Goal: Transaction & Acquisition: Purchase product/service

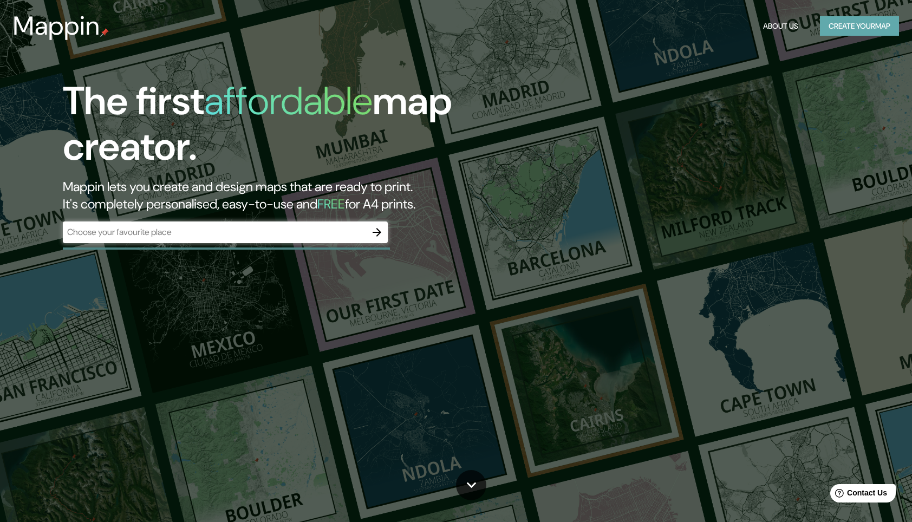
click at [833, 31] on button "Create your map" at bounding box center [859, 26] width 79 height 20
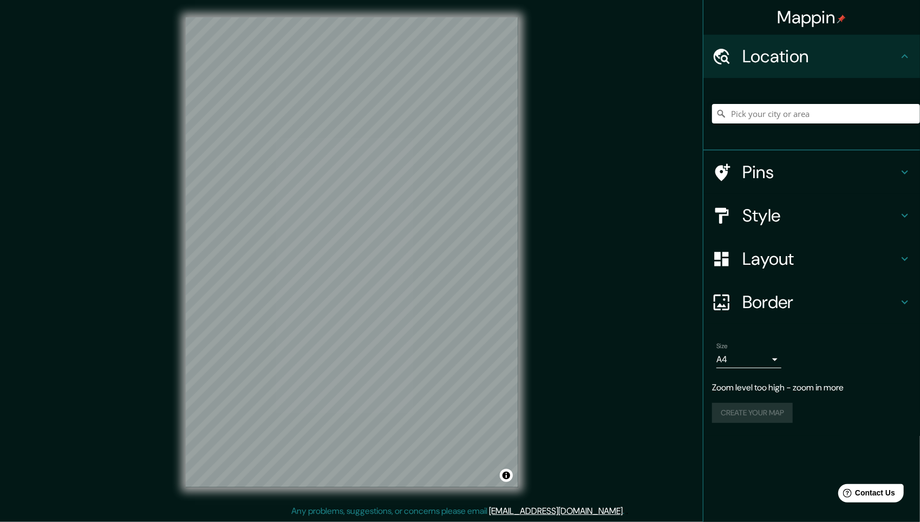
click at [528, 156] on div "© Mapbox © OpenStreetMap Improve this map" at bounding box center [351, 252] width 367 height 505
click at [758, 110] on input "Pick your city or area" at bounding box center [816, 113] width 208 height 19
paste input "Cacalotenango del Río (18.536591, -99.660199)"
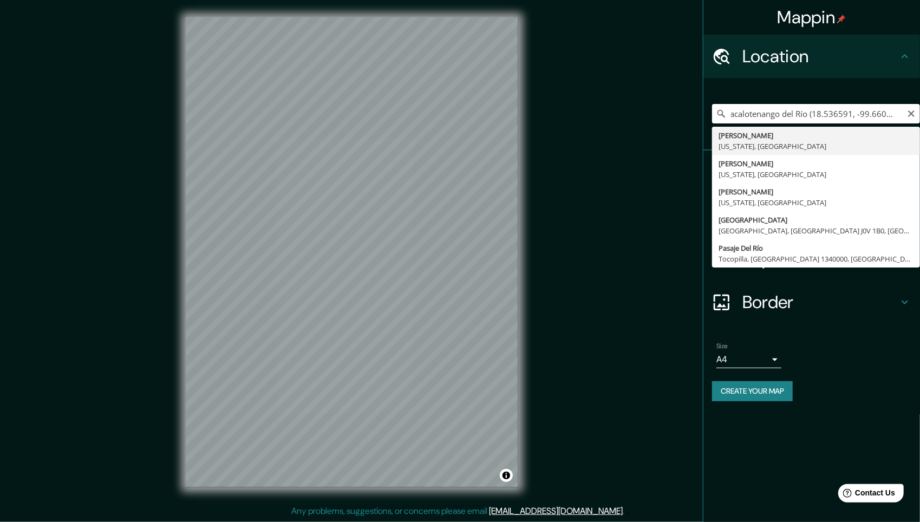
click at [811, 113] on input "Cacalotenango del Río (18.536591, -99.660199)" at bounding box center [816, 113] width 208 height 19
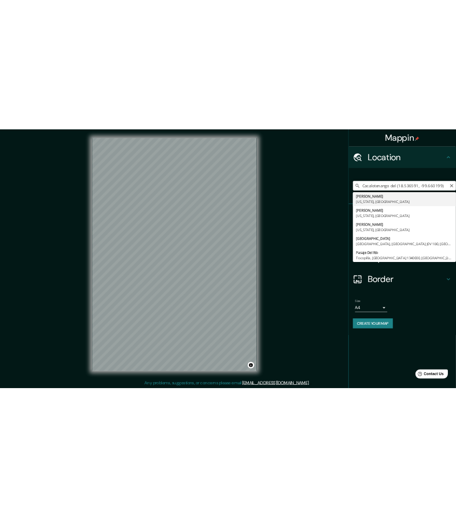
scroll to position [0, 0]
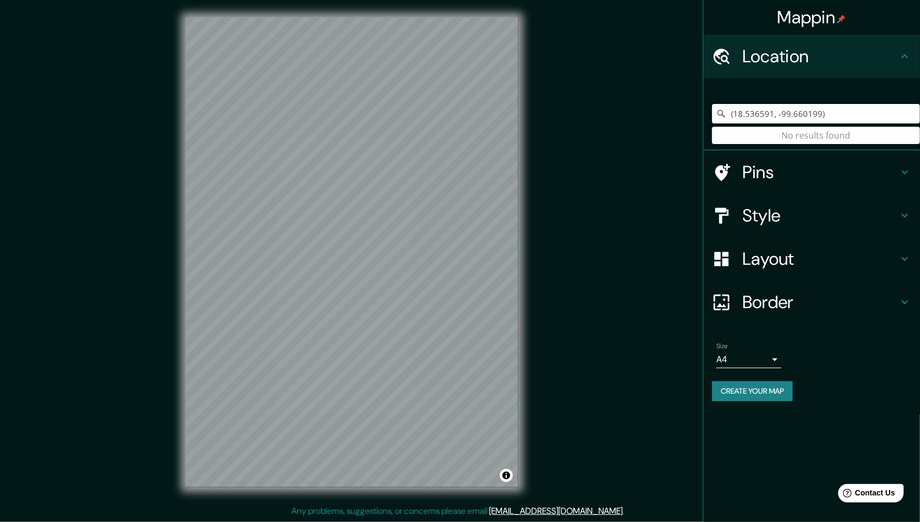
click at [734, 114] on input "(18.536591, -99.660199)" at bounding box center [816, 113] width 208 height 19
click at [820, 116] on input "18.536591, -99.660199)" at bounding box center [816, 113] width 208 height 19
type input "18.536591, -99.660199"
drag, startPoint x: 889, startPoint y: 110, endPoint x: 717, endPoint y: 117, distance: 171.8
click at [717, 117] on div "18.536591, -99.660199 No results found" at bounding box center [816, 113] width 208 height 19
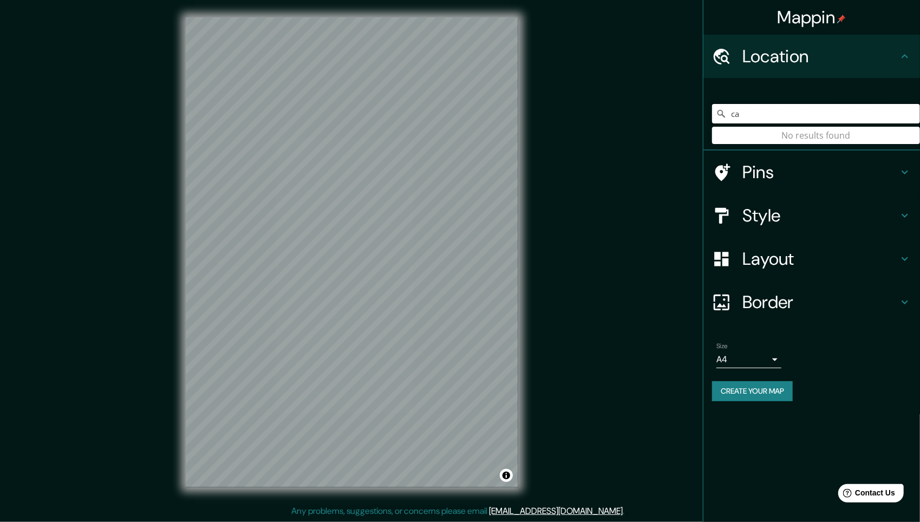
type input "c"
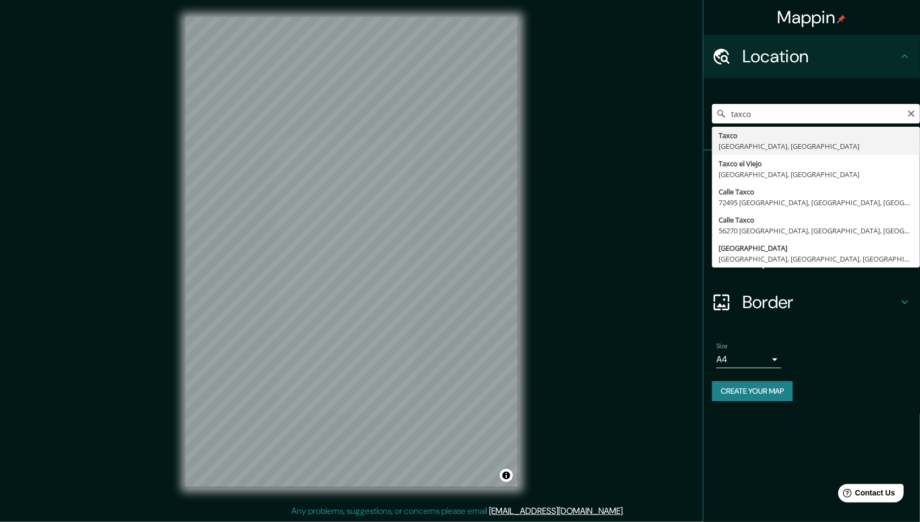
type input "Taxco, [GEOGRAPHIC_DATA], [GEOGRAPHIC_DATA]"
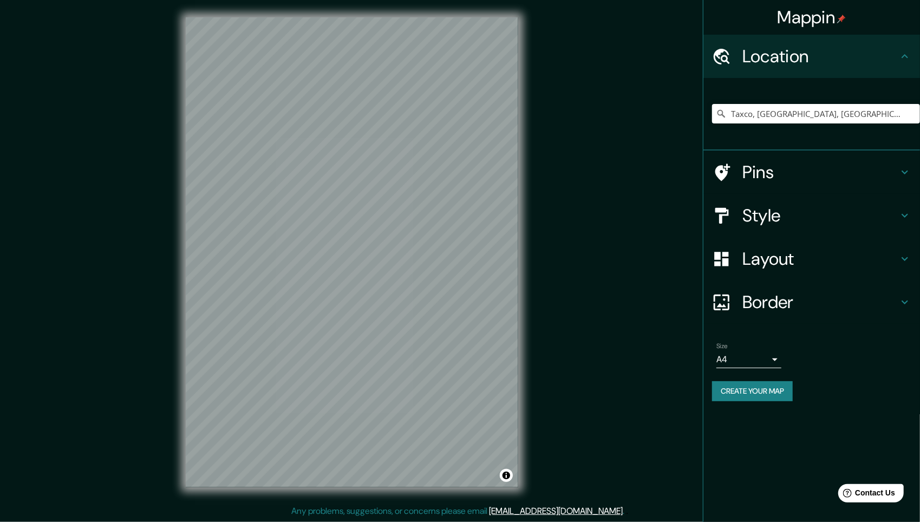
click at [905, 213] on icon at bounding box center [904, 215] width 13 height 13
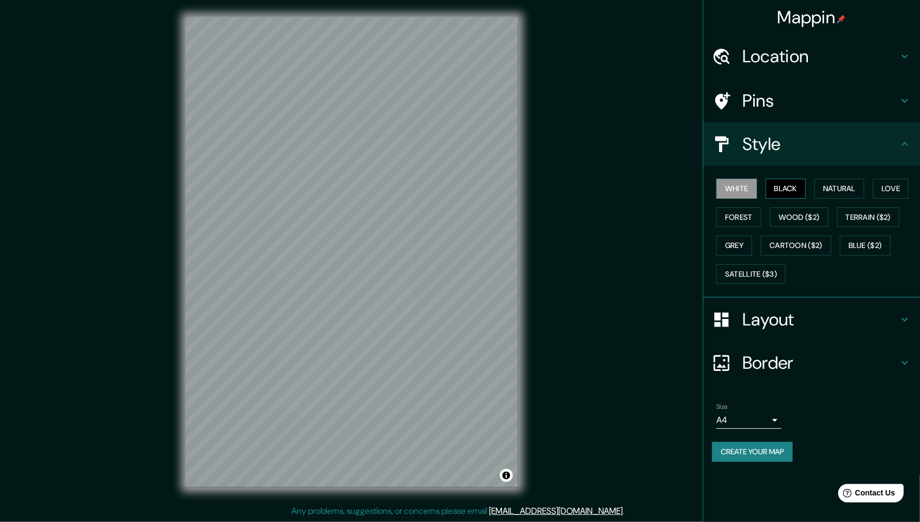
click at [792, 190] on button "Black" at bounding box center [786, 189] width 41 height 20
click at [841, 188] on button "Natural" at bounding box center [839, 189] width 50 height 20
click at [737, 186] on button "White" at bounding box center [736, 189] width 41 height 20
click at [797, 191] on button "Black" at bounding box center [786, 189] width 41 height 20
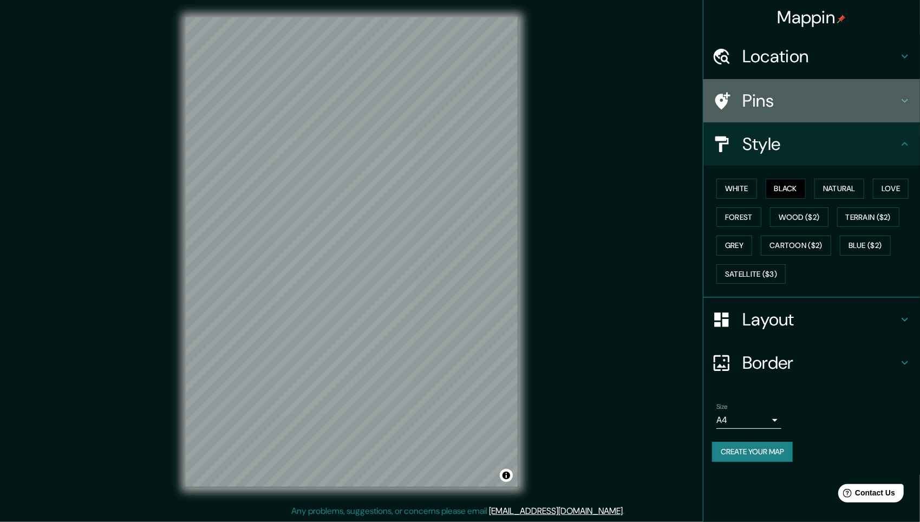
click at [903, 101] on icon at bounding box center [904, 101] width 6 height 4
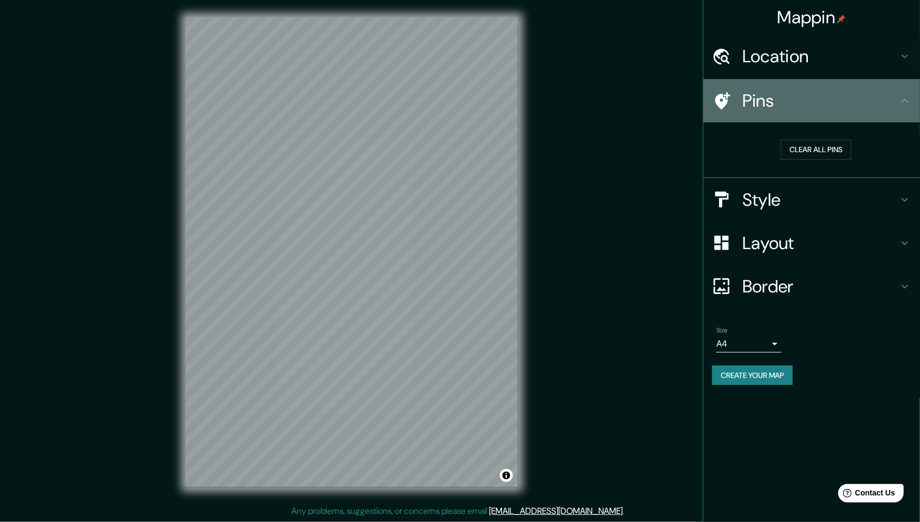
click at [903, 101] on icon at bounding box center [904, 101] width 6 height 4
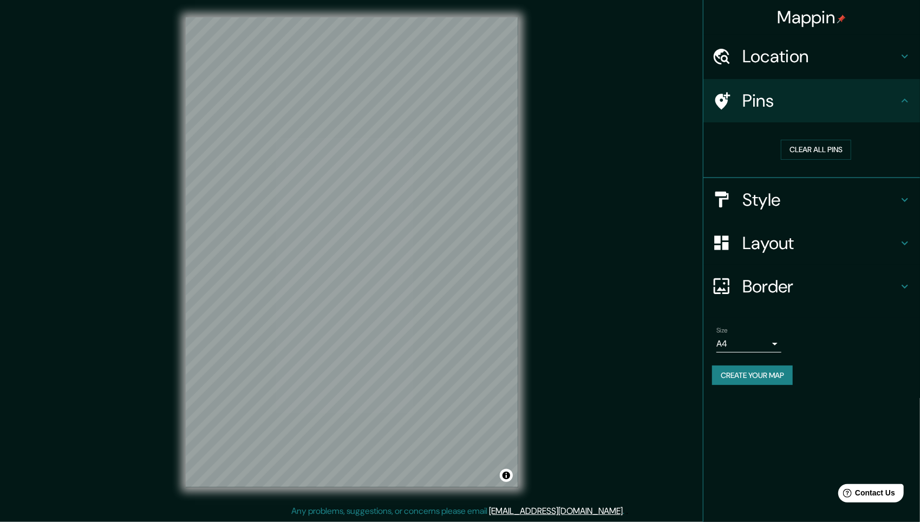
click at [909, 64] on div "Location" at bounding box center [811, 56] width 217 height 43
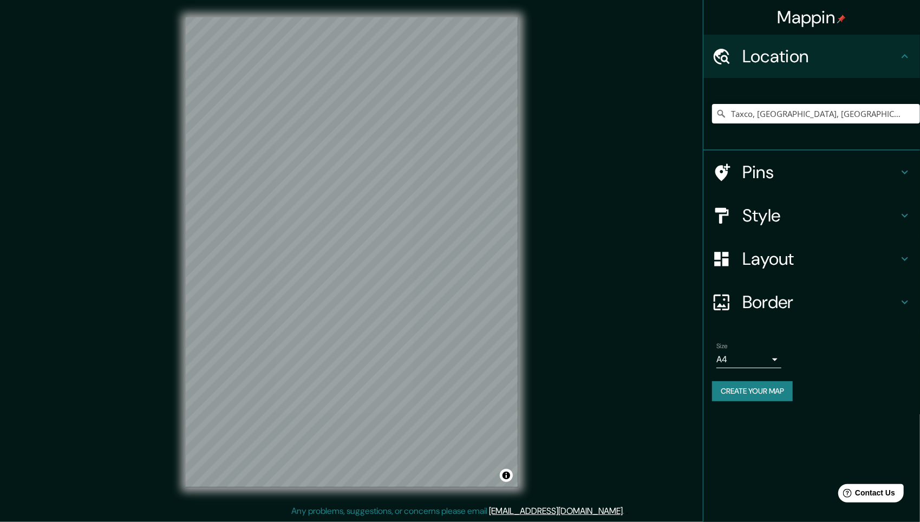
click at [907, 61] on icon at bounding box center [904, 56] width 13 height 13
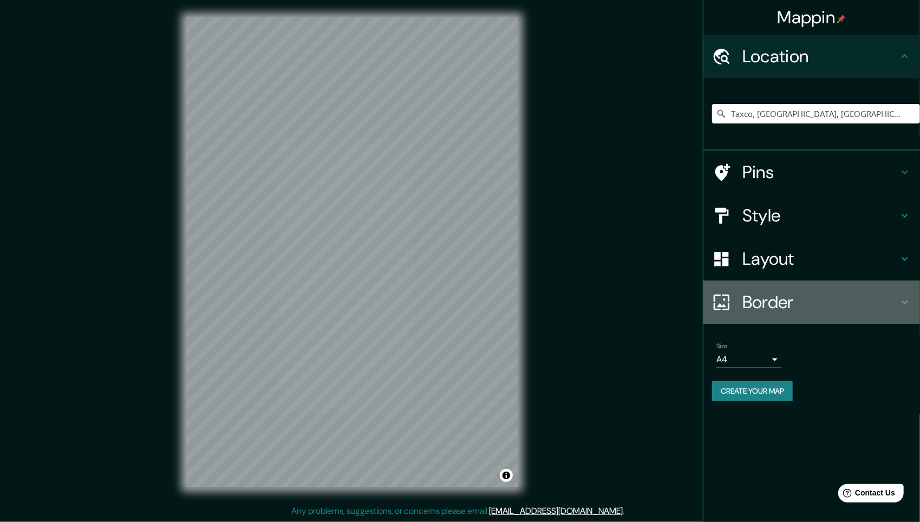
click at [905, 302] on icon at bounding box center [904, 302] width 13 height 13
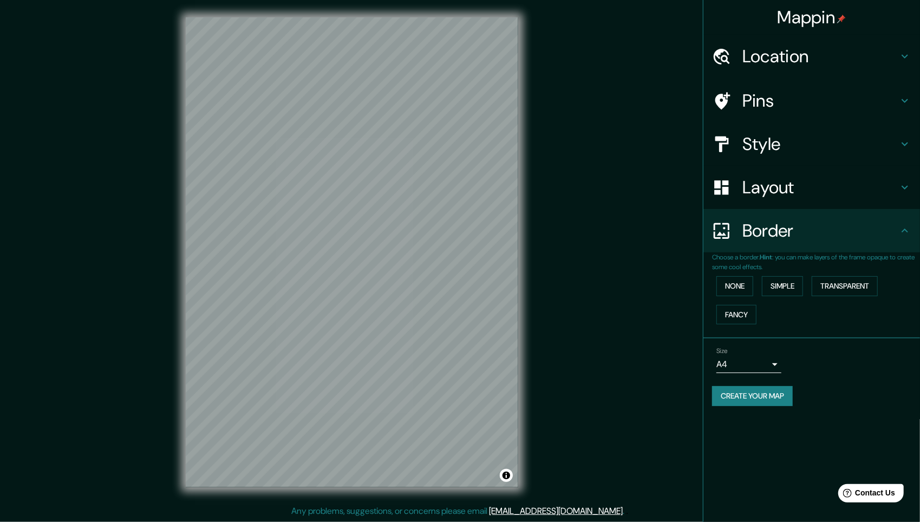
click at [906, 233] on icon at bounding box center [904, 230] width 13 height 13
click at [905, 153] on div "Style" at bounding box center [811, 143] width 217 height 43
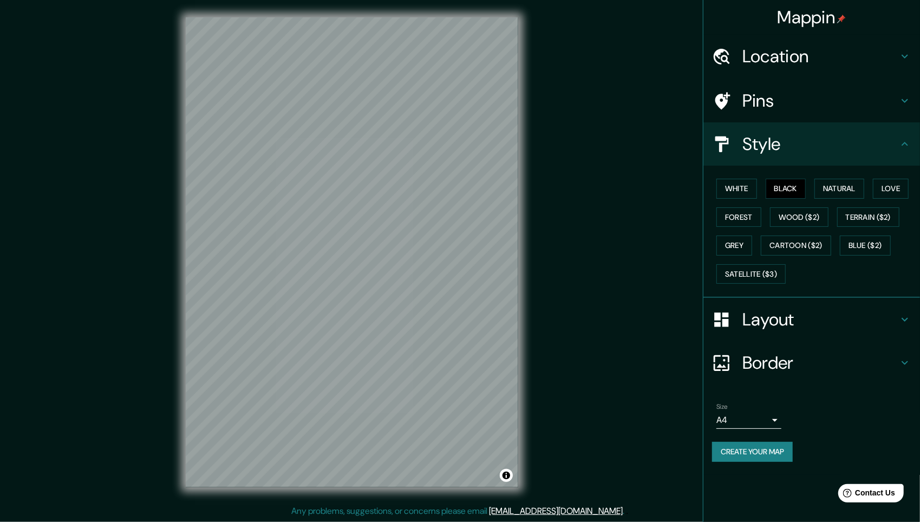
drag, startPoint x: 912, startPoint y: 328, endPoint x: 909, endPoint y: 318, distance: 9.8
click at [911, 325] on div "Layout" at bounding box center [811, 319] width 217 height 43
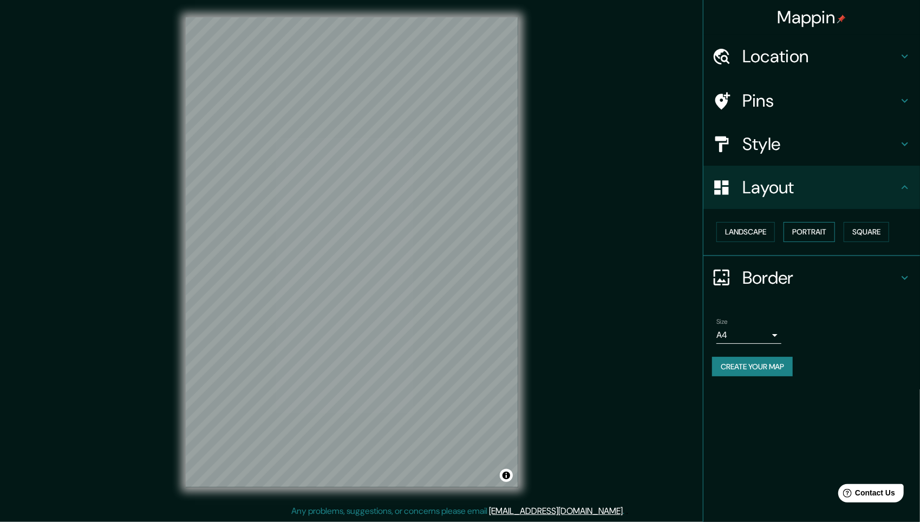
click at [813, 226] on button "Portrait" at bounding box center [808, 232] width 51 height 20
click at [867, 237] on button "Square" at bounding box center [866, 232] width 45 height 20
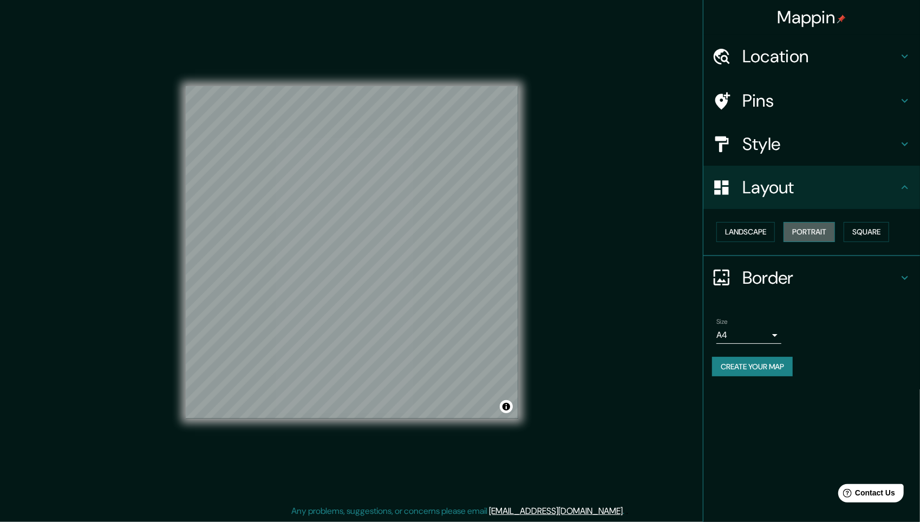
click at [825, 237] on button "Portrait" at bounding box center [808, 232] width 51 height 20
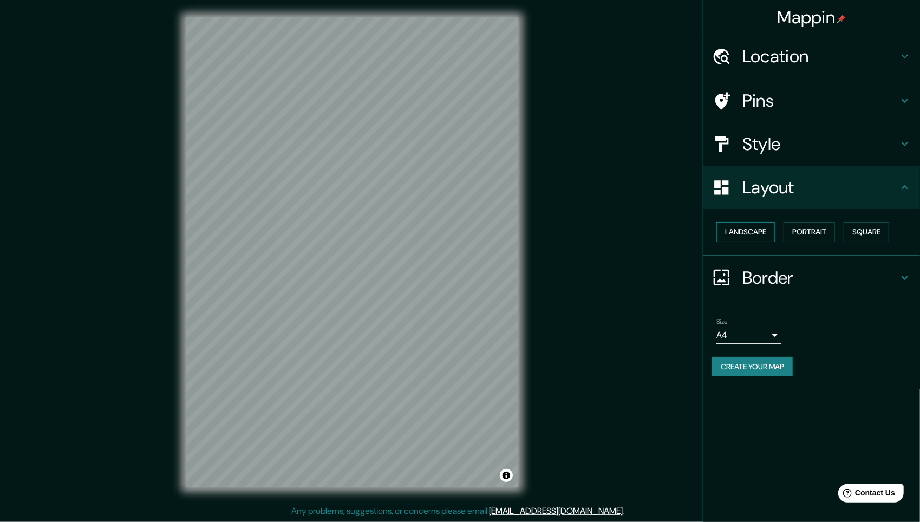
click at [749, 232] on button "Landscape" at bounding box center [745, 232] width 58 height 20
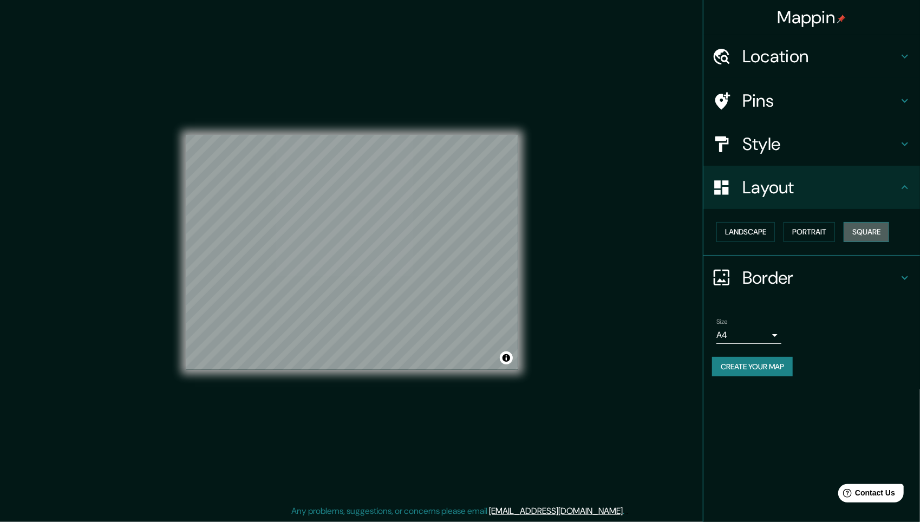
click at [873, 238] on button "Square" at bounding box center [866, 232] width 45 height 20
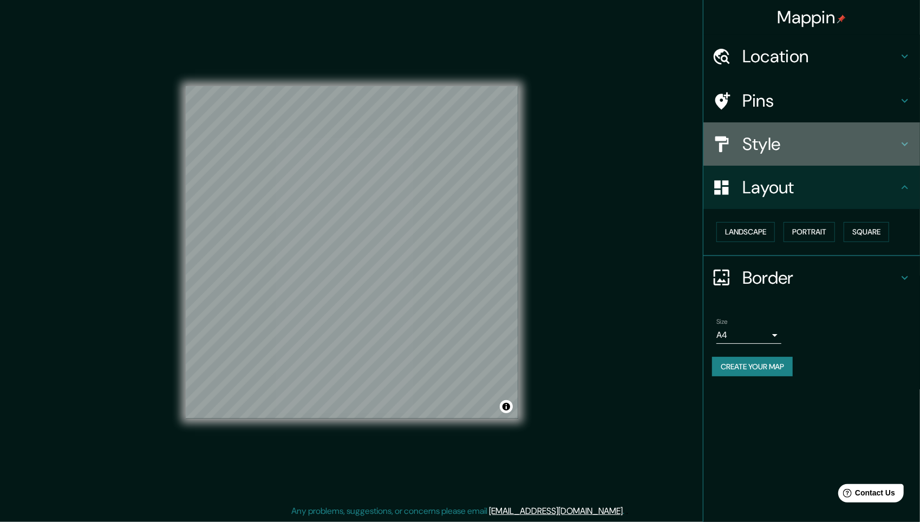
click at [842, 142] on h4 "Style" at bounding box center [820, 144] width 156 height 22
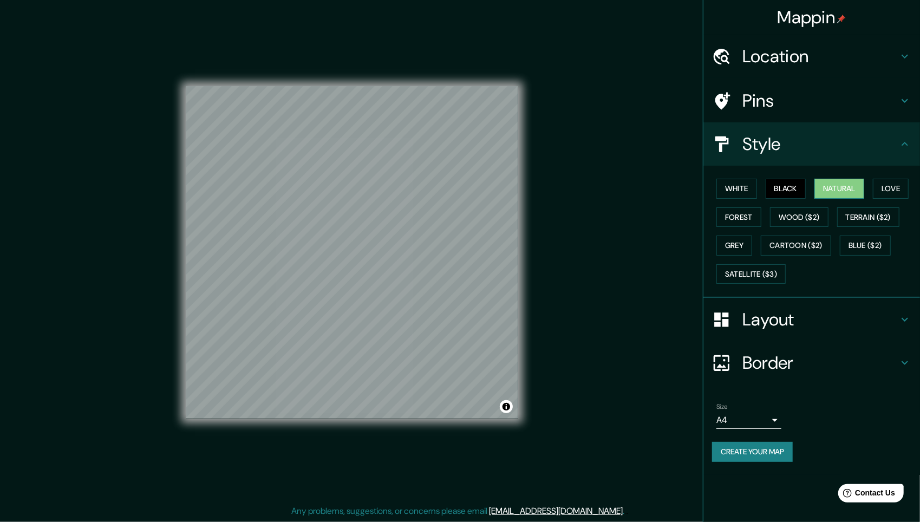
click at [845, 184] on button "Natural" at bounding box center [839, 189] width 50 height 20
click at [896, 184] on button "Love" at bounding box center [891, 189] width 36 height 20
click at [748, 219] on button "Forest" at bounding box center [738, 217] width 45 height 20
click at [794, 217] on button "Wood ($2)" at bounding box center [799, 217] width 58 height 20
click at [748, 242] on button "Grey" at bounding box center [734, 246] width 36 height 20
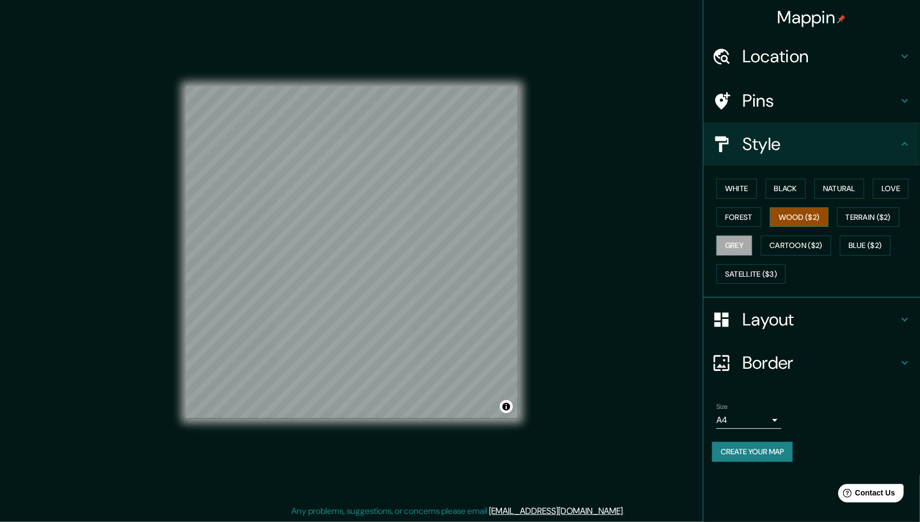
click at [821, 219] on button "Wood ($2)" at bounding box center [799, 217] width 58 height 20
click at [857, 210] on button "Terrain ($2)" at bounding box center [868, 217] width 63 height 20
click at [735, 246] on button "Grey" at bounding box center [734, 246] width 36 height 20
click at [802, 245] on button "Cartoon ($2)" at bounding box center [796, 246] width 70 height 20
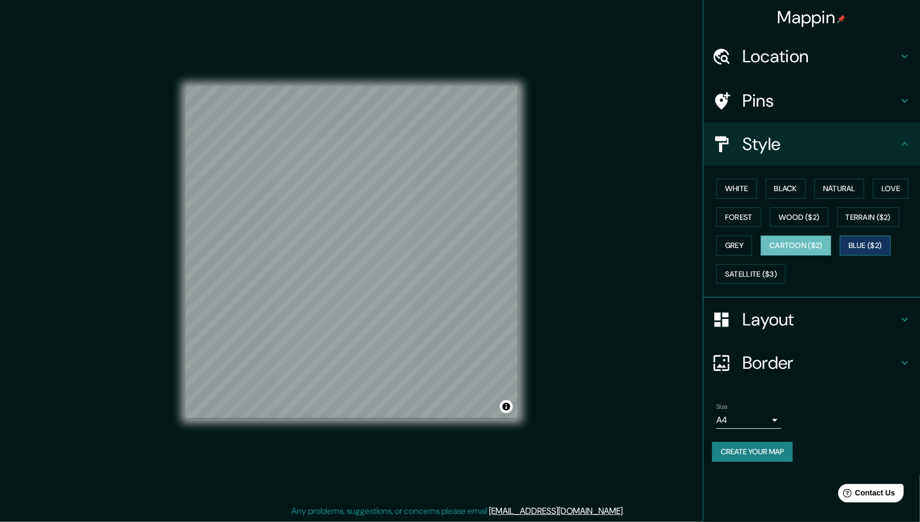
click at [854, 243] on button "Blue ($2)" at bounding box center [865, 246] width 51 height 20
click at [749, 276] on button "Satellite ($3)" at bounding box center [750, 274] width 69 height 20
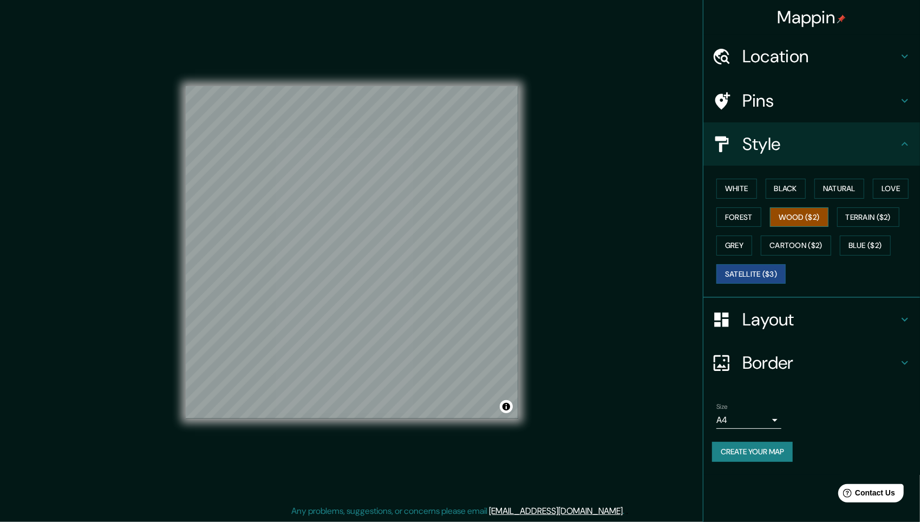
click at [789, 211] on button "Wood ($2)" at bounding box center [799, 217] width 58 height 20
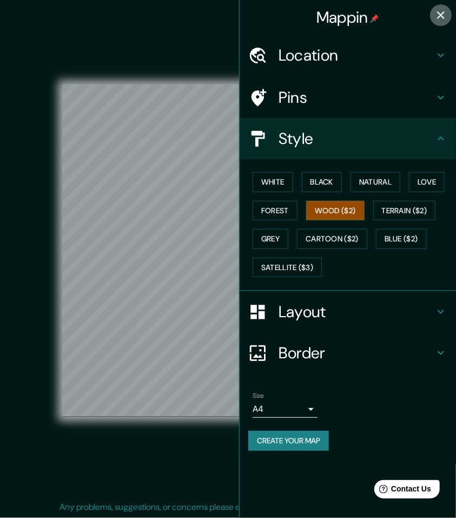
click at [440, 15] on icon "button" at bounding box center [441, 15] width 13 height 13
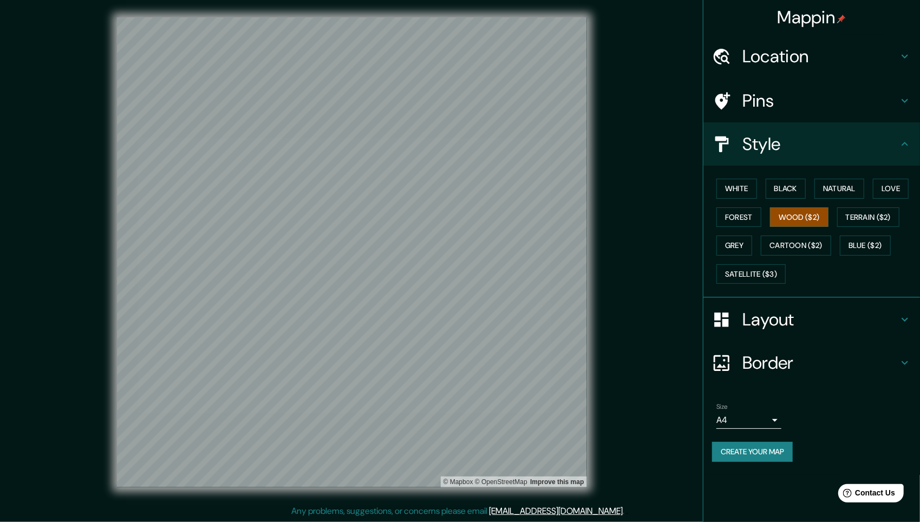
click at [900, 358] on icon at bounding box center [904, 362] width 13 height 13
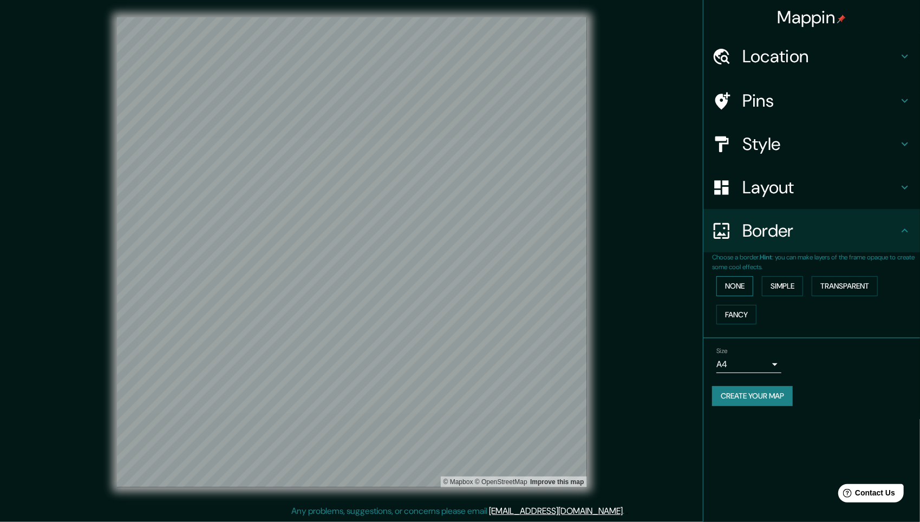
click at [737, 282] on button "None" at bounding box center [734, 286] width 37 height 20
click at [775, 286] on button "Simple" at bounding box center [782, 286] width 41 height 20
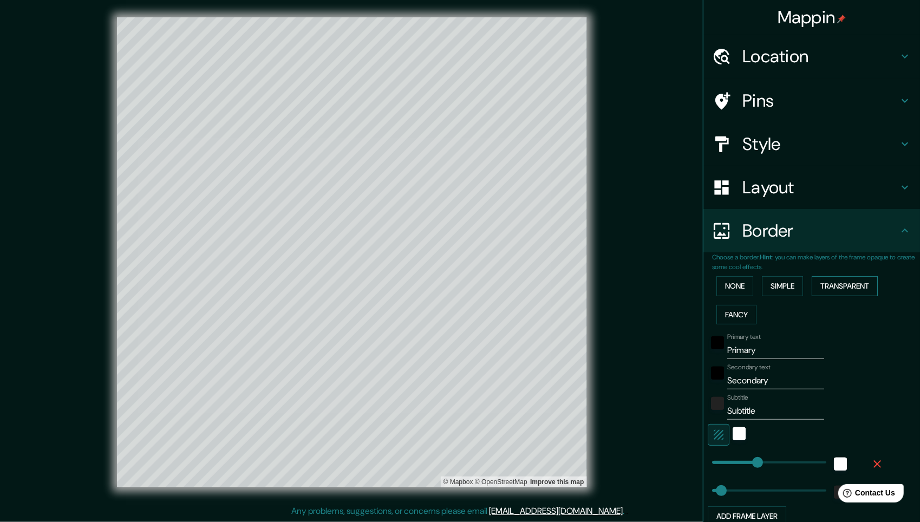
click at [827, 284] on button "Transparent" at bounding box center [845, 286] width 66 height 20
click at [731, 305] on button "Fancy" at bounding box center [736, 315] width 40 height 20
click at [730, 284] on button "None" at bounding box center [734, 286] width 37 height 20
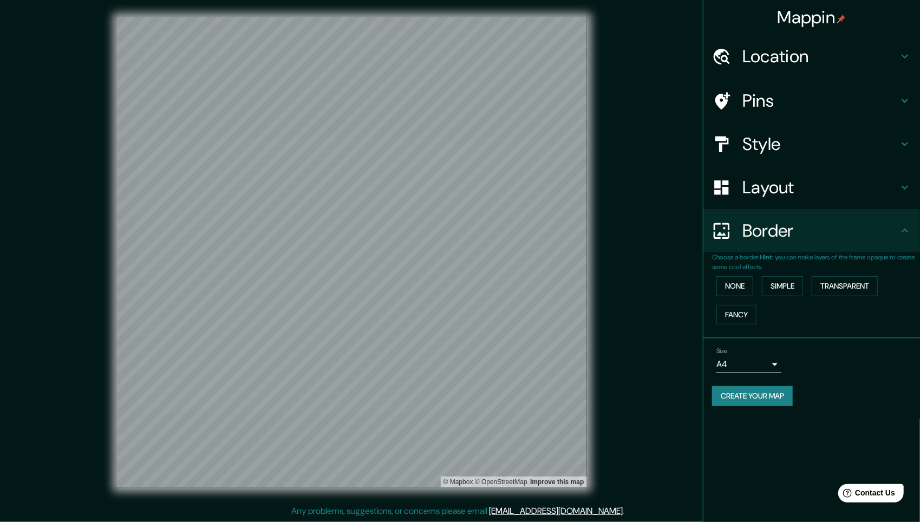
click at [905, 230] on icon at bounding box center [904, 230] width 6 height 4
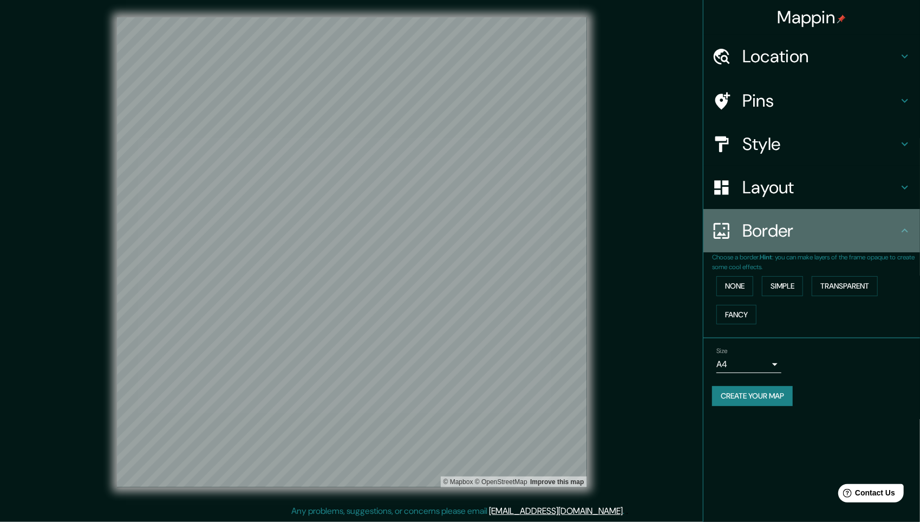
click at [908, 234] on icon at bounding box center [904, 230] width 13 height 13
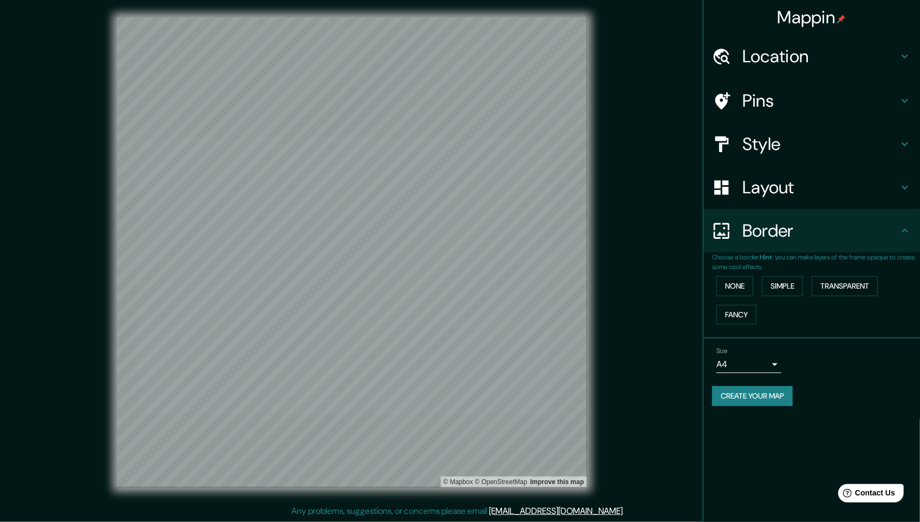
click at [776, 365] on body "Mappin Location Taxco, [GEOGRAPHIC_DATA], [GEOGRAPHIC_DATA] Pins Style Layout B…" at bounding box center [460, 261] width 920 height 522
click at [805, 363] on div at bounding box center [460, 261] width 920 height 522
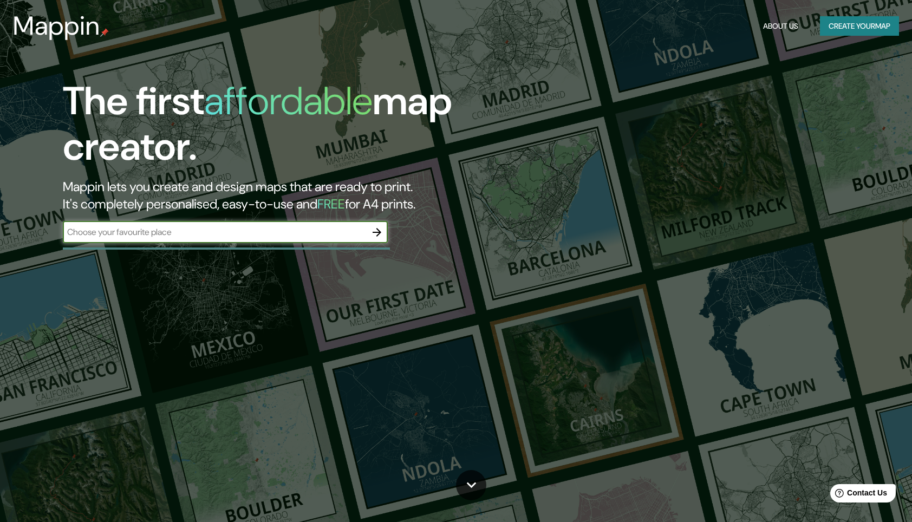
click at [282, 233] on input "text" at bounding box center [214, 232] width 303 height 12
type input "México"
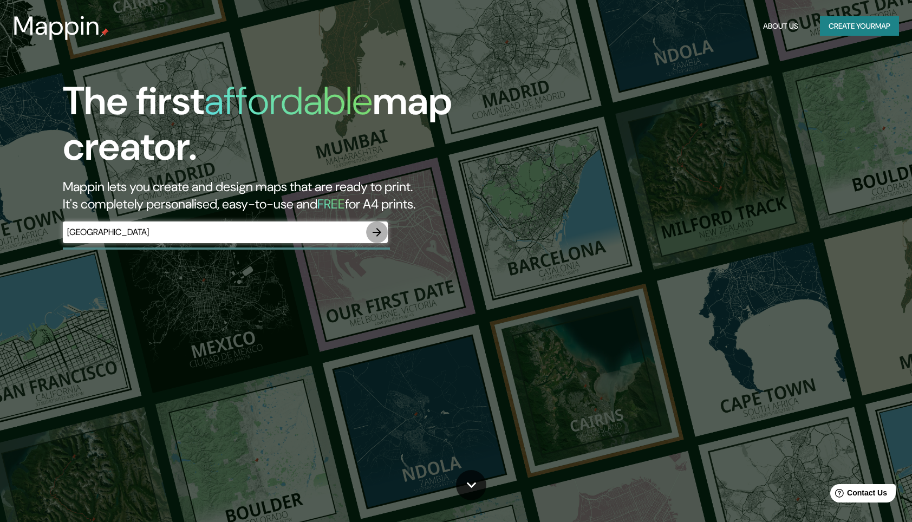
click at [378, 231] on icon "button" at bounding box center [376, 232] width 13 height 13
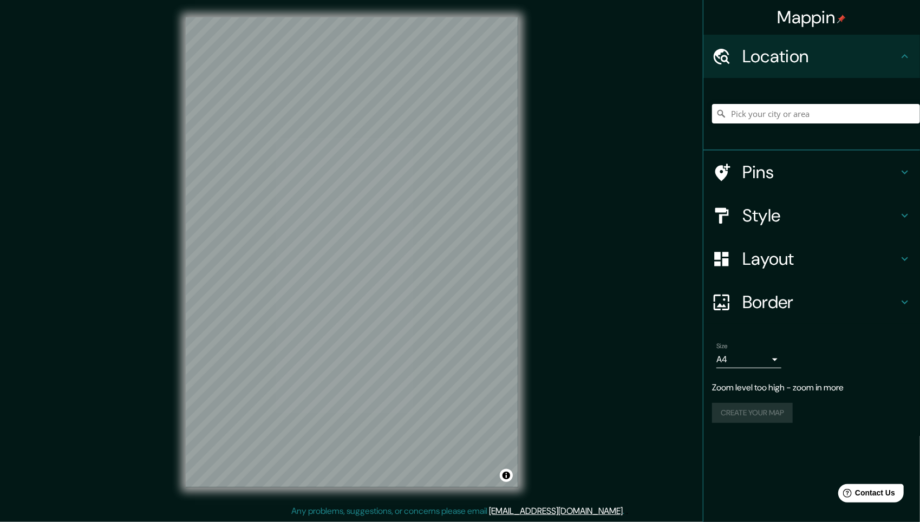
click at [547, 186] on div "Mappin Location Pins Style Layout Border Choose a border. Hint : you can make l…" at bounding box center [460, 261] width 920 height 522
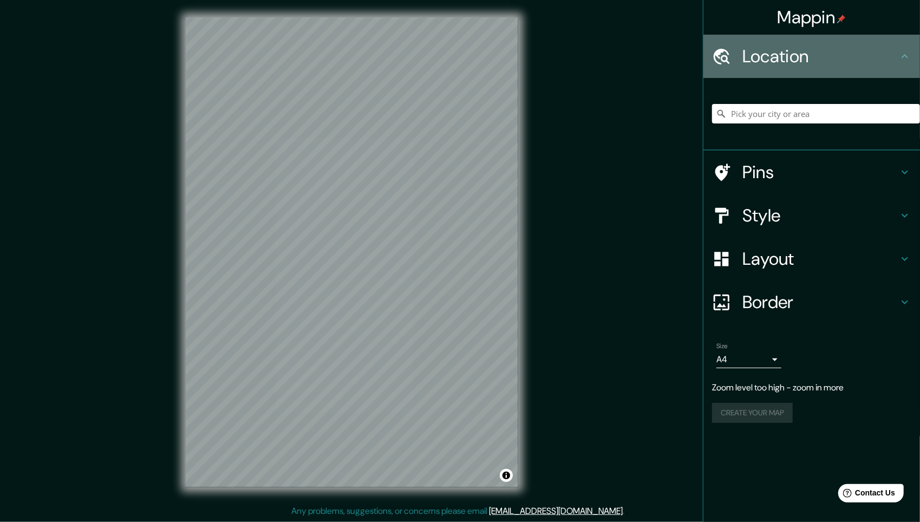
click at [906, 63] on div "Location" at bounding box center [811, 56] width 217 height 43
